Goal: Use online tool/utility: Utilize a website feature to perform a specific function

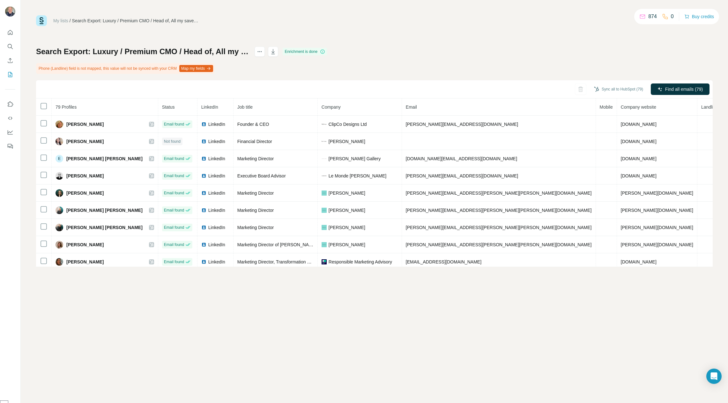
click at [211, 71] on button "Map my fields" at bounding box center [196, 68] width 34 height 7
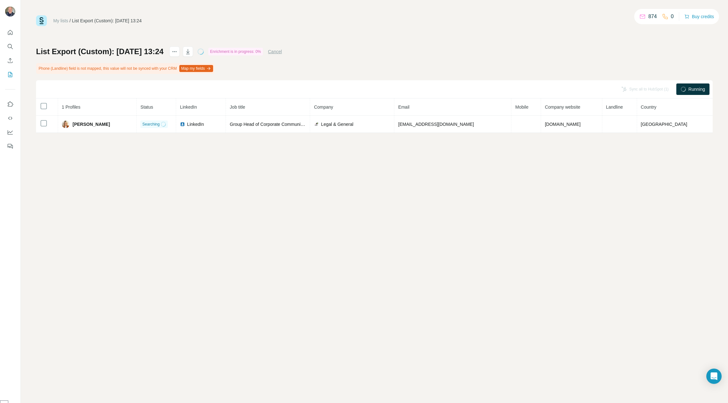
scroll to position [729, 0]
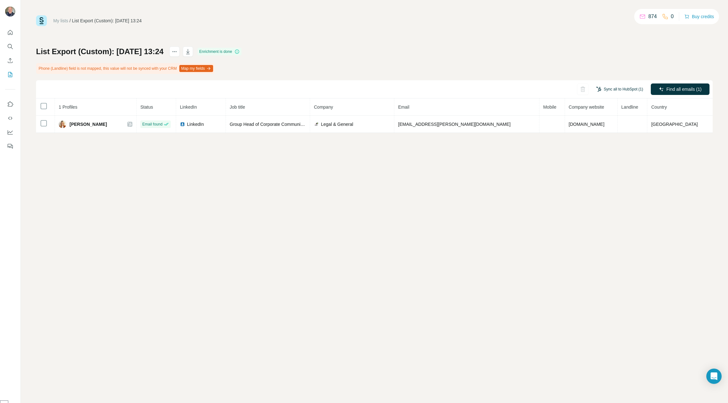
click at [622, 89] on button "Sync all to HubSpot (1)" at bounding box center [620, 90] width 56 height 10
click at [610, 137] on button "Sync all to HubSpot" at bounding box center [609, 137] width 71 height 13
